Goal: Task Accomplishment & Management: Manage account settings

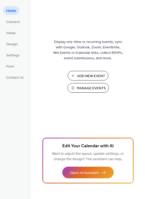
click at [82, 89] on span "Manage Events" at bounding box center [91, 87] width 29 height 5
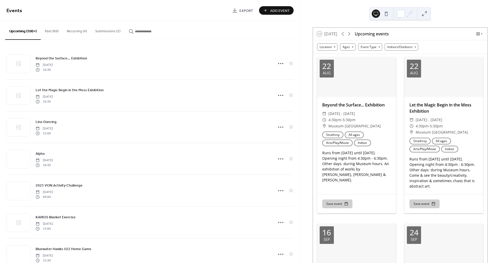
click at [104, 30] on button "Submissions (2)" at bounding box center [108, 30] width 34 height 18
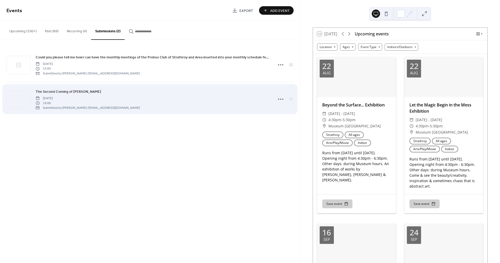
click at [95, 96] on span "[DATE]" at bounding box center [88, 98] width 105 height 5
click at [85, 91] on span "The Second Coming of [PERSON_NAME]" at bounding box center [69, 91] width 66 height 5
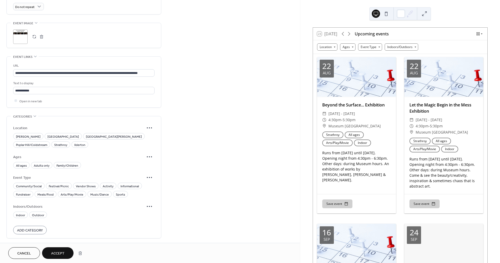
scroll to position [262, 0]
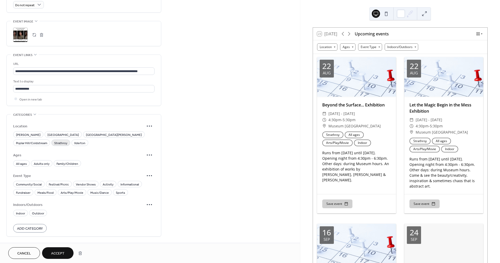
click at [67, 140] on span "Strathroy" at bounding box center [60, 142] width 13 height 5
click at [19, 166] on span "All ages" at bounding box center [21, 163] width 11 height 5
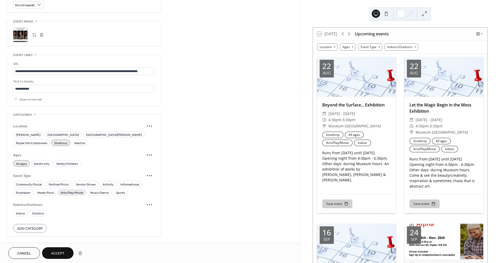
click at [75, 195] on span "Arts/Play/Movie" at bounding box center [72, 192] width 23 height 5
click at [18, 215] on span "Indoor" at bounding box center [20, 212] width 9 height 5
click at [56, 245] on div "Cancel Accept" at bounding box center [150, 253] width 300 height 20
click at [56, 254] on span "Accept" at bounding box center [57, 253] width 13 height 5
